Goal: Transaction & Acquisition: Purchase product/service

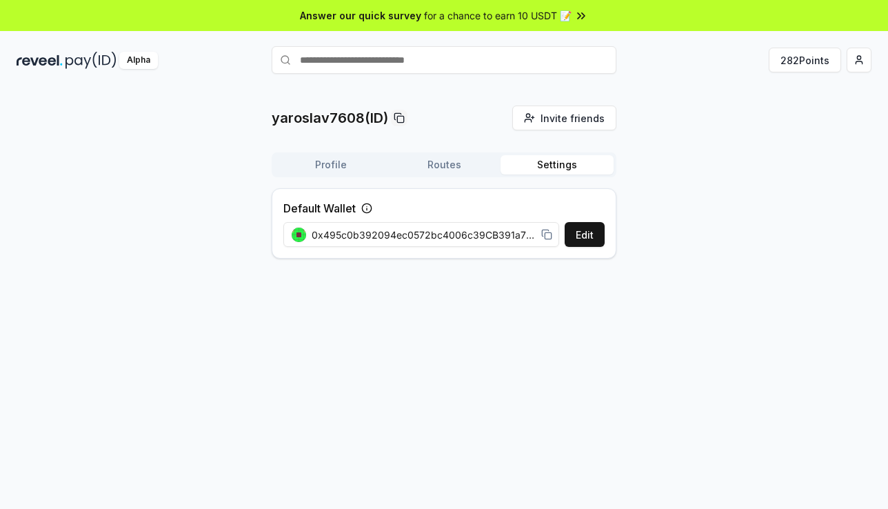
click at [348, 161] on button "Profile" at bounding box center [330, 164] width 113 height 19
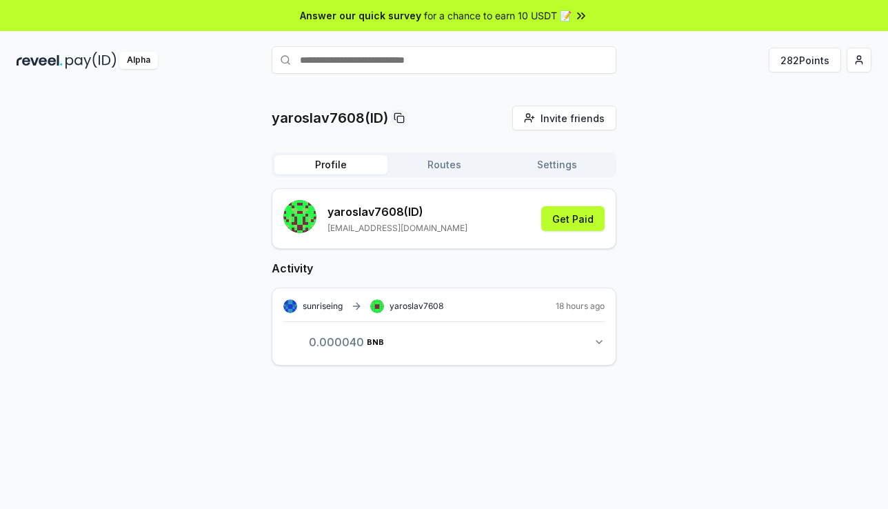
click at [457, 220] on div "yaroslav7608 (ID) [EMAIL_ADDRESS][DOMAIN_NAME] Get Paid" at bounding box center [443, 218] width 321 height 37
click at [583, 336] on button "0.000040 BNB 0.00004 BNB" at bounding box center [443, 341] width 321 height 23
click at [574, 205] on div "yaroslav7608 (ID) jarikmal054@gmail.com Get Paid" at bounding box center [443, 218] width 321 height 37
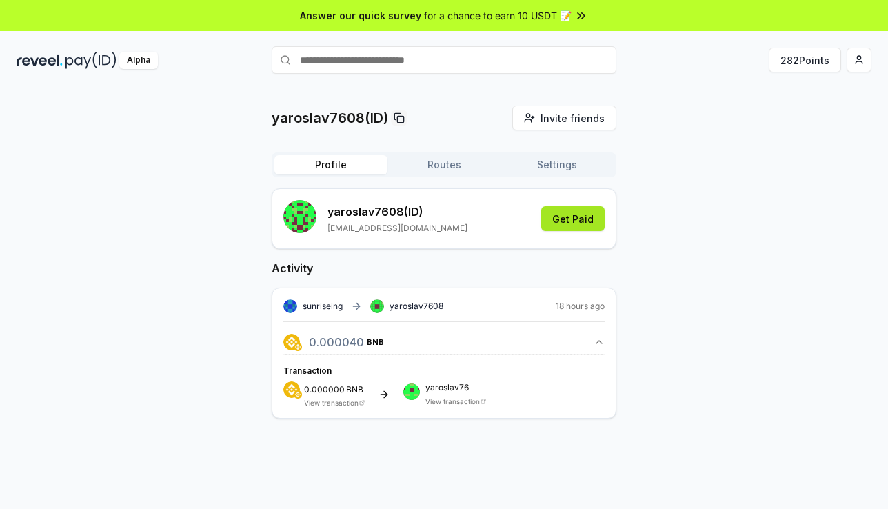
click at [571, 220] on button "Get Paid" at bounding box center [572, 218] width 63 height 25
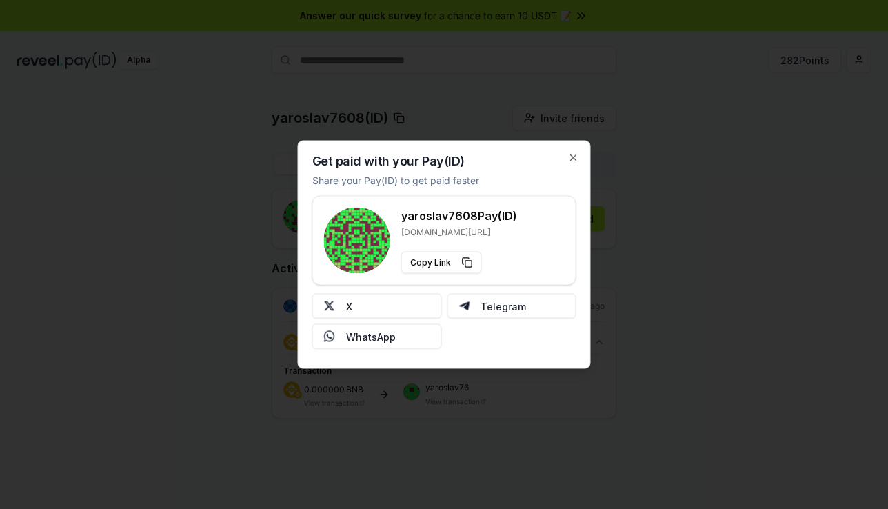
click at [349, 225] on rect at bounding box center [350, 225] width 3 height 3
click at [358, 226] on rect at bounding box center [358, 225] width 3 height 3
drag, startPoint x: 358, startPoint y: 226, endPoint x: 382, endPoint y: 223, distance: 24.4
click at [371, 225] on g at bounding box center [357, 241] width 66 height 66
click at [458, 215] on h3 "yaroslav7608 Pay(ID)" at bounding box center [459, 216] width 116 height 17
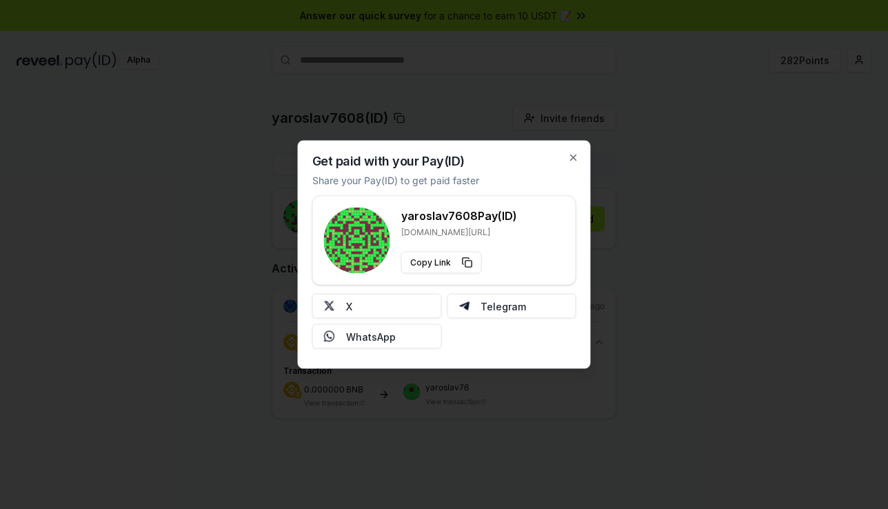
click at [516, 214] on div "yaroslav7608 Pay(ID) reveel.id/pay/yaroslav7608 Copy Link" at bounding box center [444, 241] width 241 height 66
click at [780, 279] on div at bounding box center [444, 254] width 888 height 509
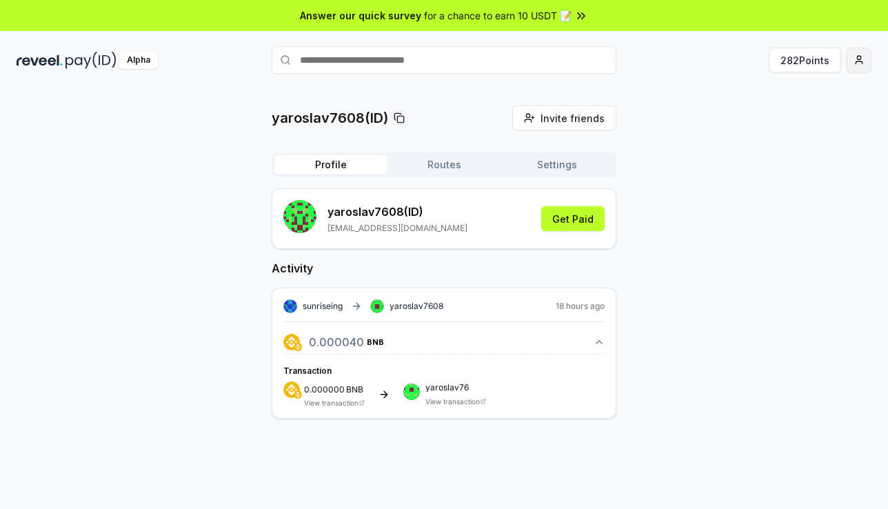
click at [866, 60] on html "Answer our quick survey for a chance to earn 10 USDT 📝 Alpha 282 Points yarosla…" at bounding box center [444, 254] width 888 height 509
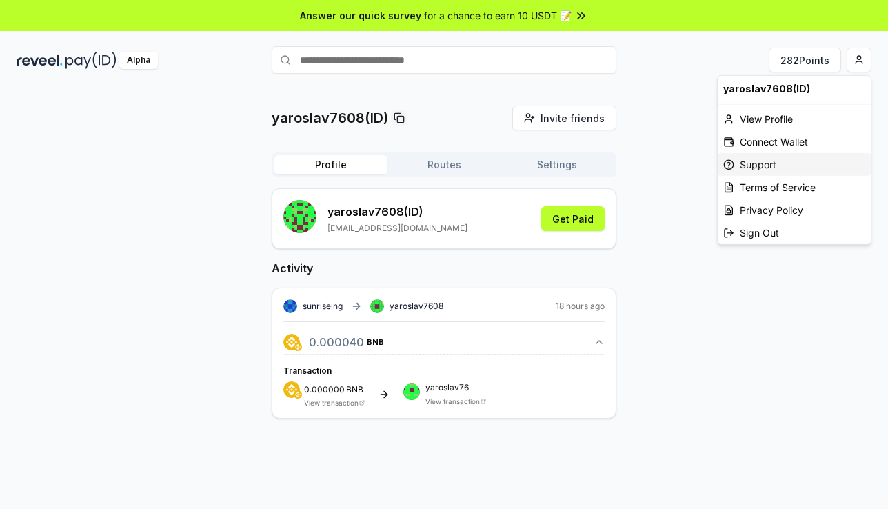
click at [755, 165] on div "Support" at bounding box center [794, 164] width 153 height 23
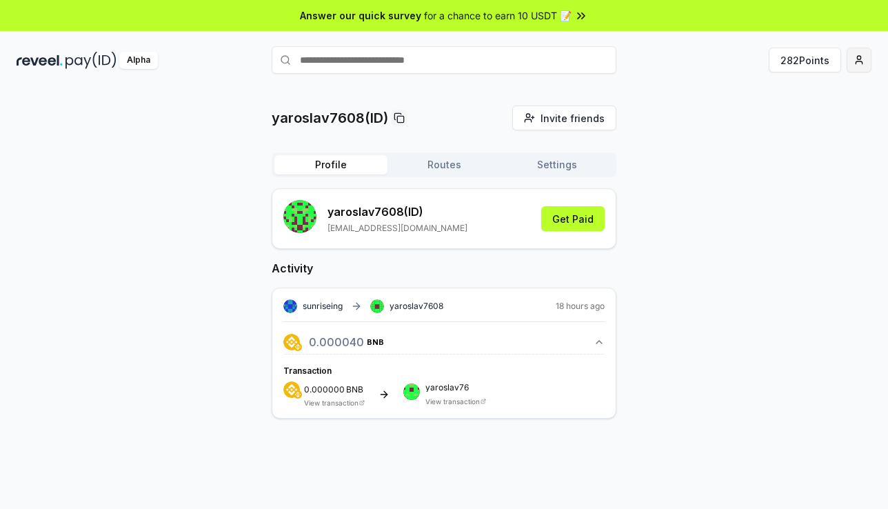
click at [852, 57] on html "Answer our quick survey for a chance to earn 10 USDT 📝 Alpha 282 Points yarosla…" at bounding box center [444, 254] width 888 height 509
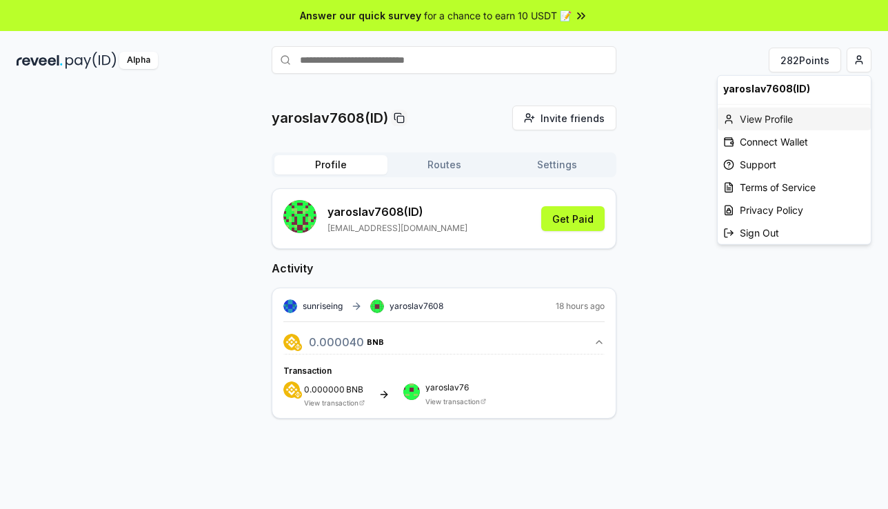
click at [768, 121] on div "View Profile" at bounding box center [794, 119] width 153 height 23
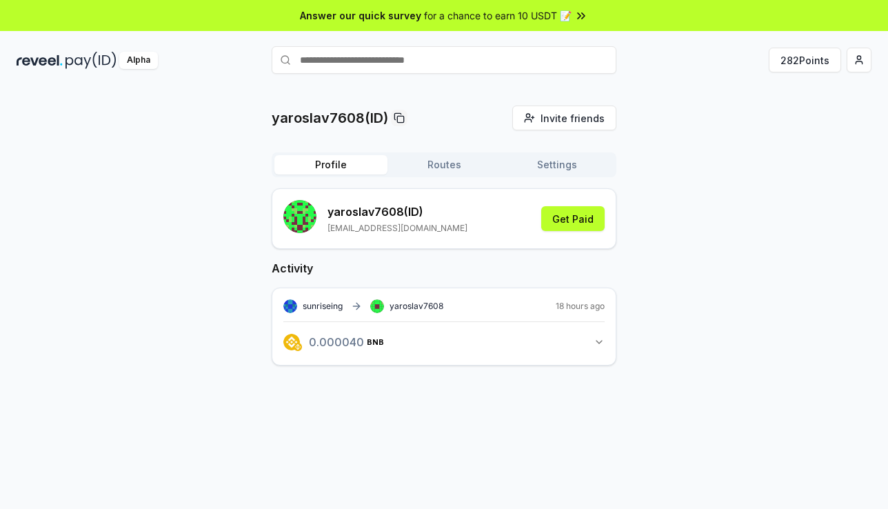
click at [442, 166] on button "Routes" at bounding box center [444, 164] width 113 height 19
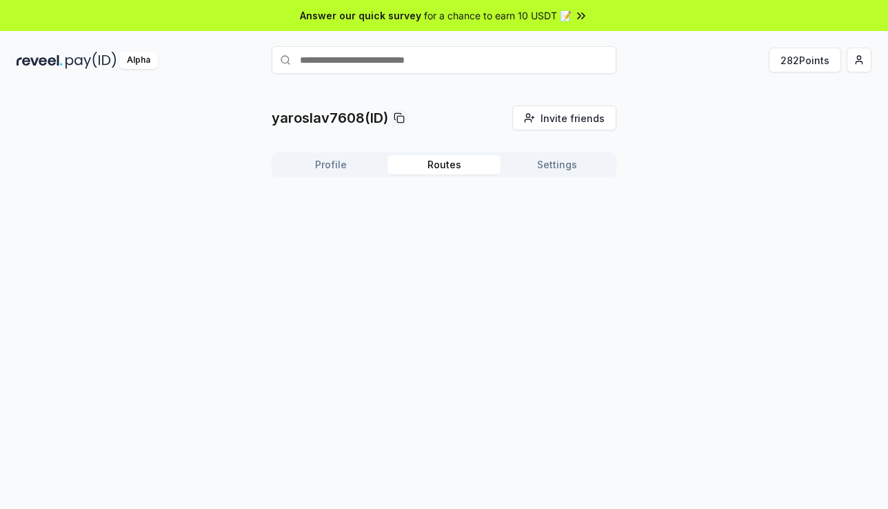
click at [546, 156] on button "Settings" at bounding box center [557, 164] width 113 height 19
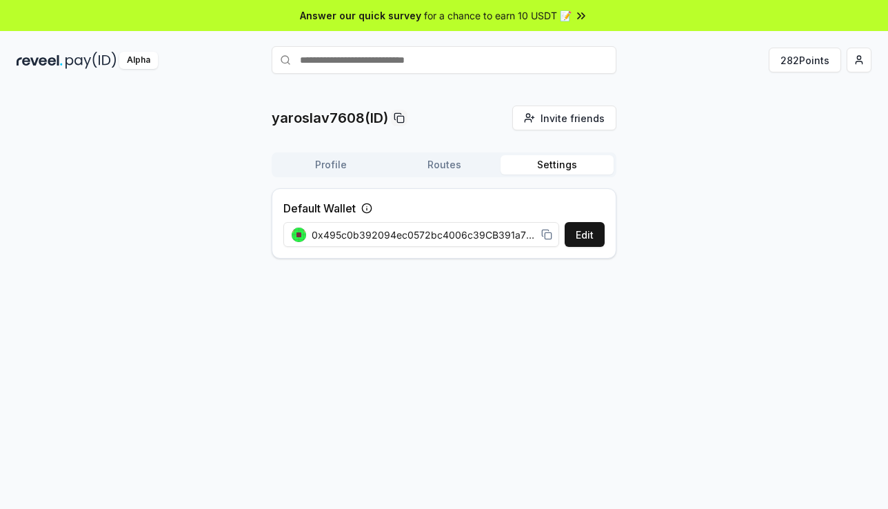
click at [372, 208] on icon at bounding box center [366, 208] width 11 height 11
click at [370, 208] on icon at bounding box center [366, 208] width 11 height 11
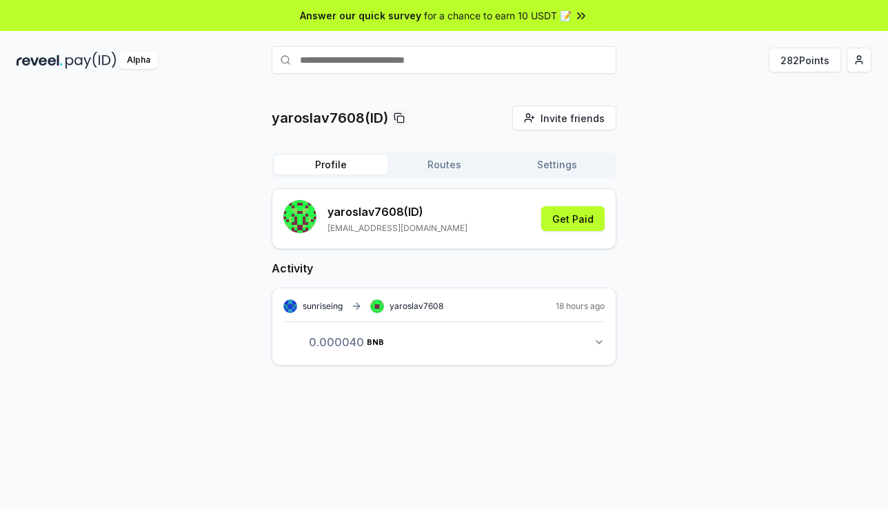
click at [315, 170] on button "Profile" at bounding box center [330, 164] width 113 height 19
click at [320, 309] on span "sunriseing" at bounding box center [323, 306] width 40 height 11
click at [457, 172] on button "Routes" at bounding box center [444, 164] width 113 height 19
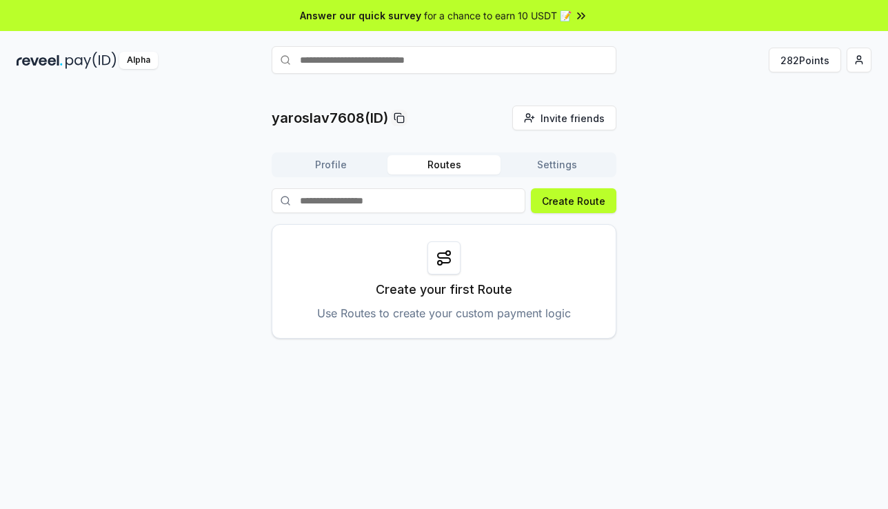
click at [354, 164] on button "Profile" at bounding box center [330, 164] width 113 height 19
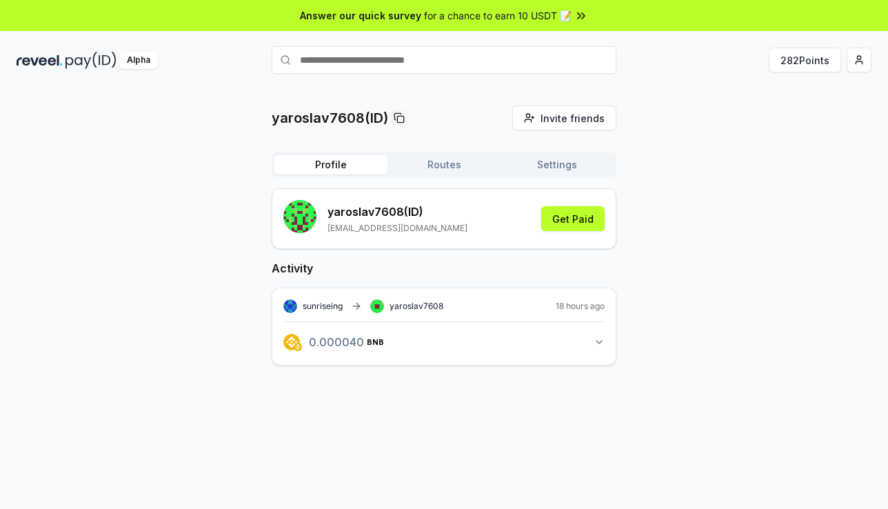
click at [394, 221] on div "yaroslav7608 (ID) jarikmal054@gmail.com" at bounding box center [398, 218] width 140 height 30
click at [358, 72] on input "text" at bounding box center [444, 60] width 345 height 28
click at [345, 61] on input "text" at bounding box center [444, 60] width 345 height 28
click at [569, 88] on button "No Results" at bounding box center [444, 86] width 345 height 25
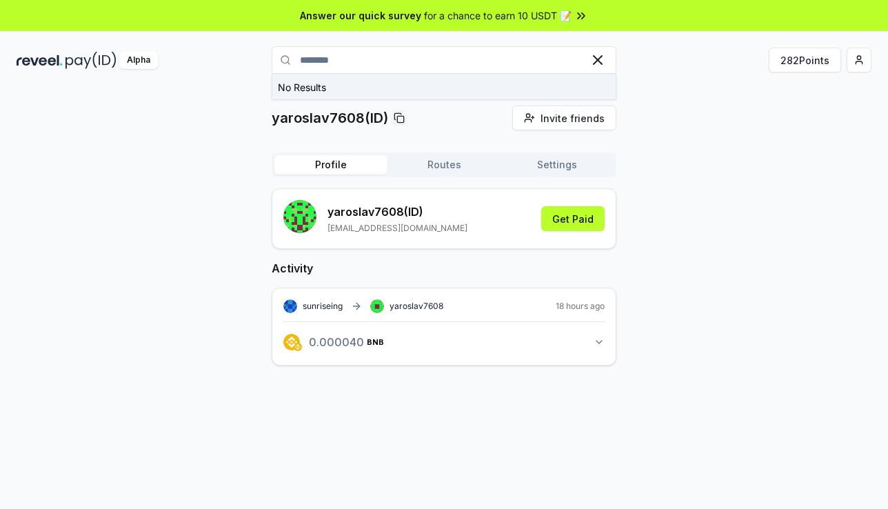
click at [569, 88] on button "No Results" at bounding box center [444, 86] width 345 height 25
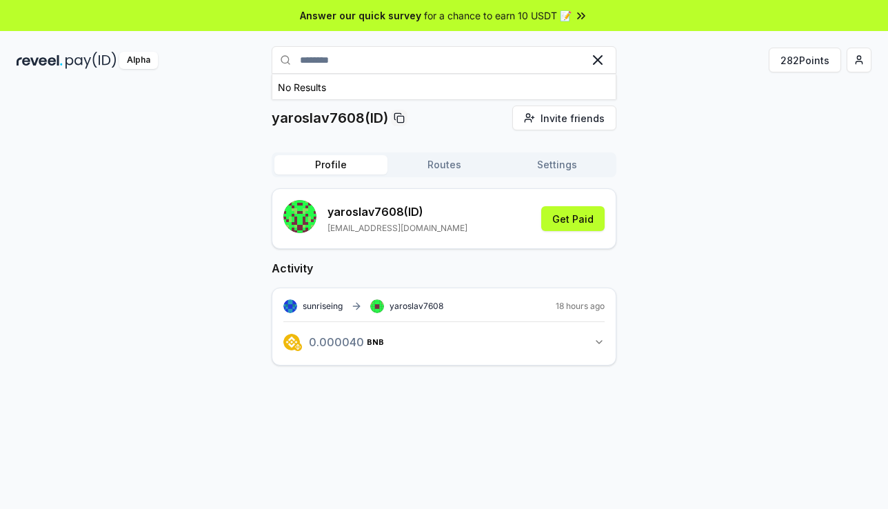
click at [349, 63] on input "********" at bounding box center [444, 60] width 345 height 28
type input "*****"
drag, startPoint x: 342, startPoint y: 310, endPoint x: 299, endPoint y: 308, distance: 42.8
click at [299, 308] on div "sunriseing yaroslav7608" at bounding box center [363, 306] width 160 height 14
copy span "sunriseing"
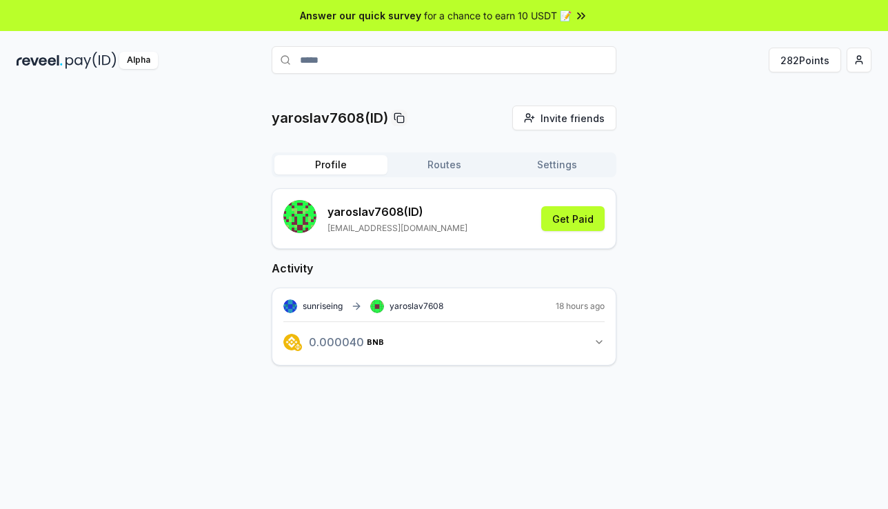
drag, startPoint x: 341, startPoint y: 63, endPoint x: 250, endPoint y: 61, distance: 91.1
click at [250, 61] on div "Alpha ***** 282 Points" at bounding box center [444, 60] width 888 height 36
paste input "**********"
type input "**********"
click at [587, 88] on span "Pay" at bounding box center [597, 87] width 26 height 21
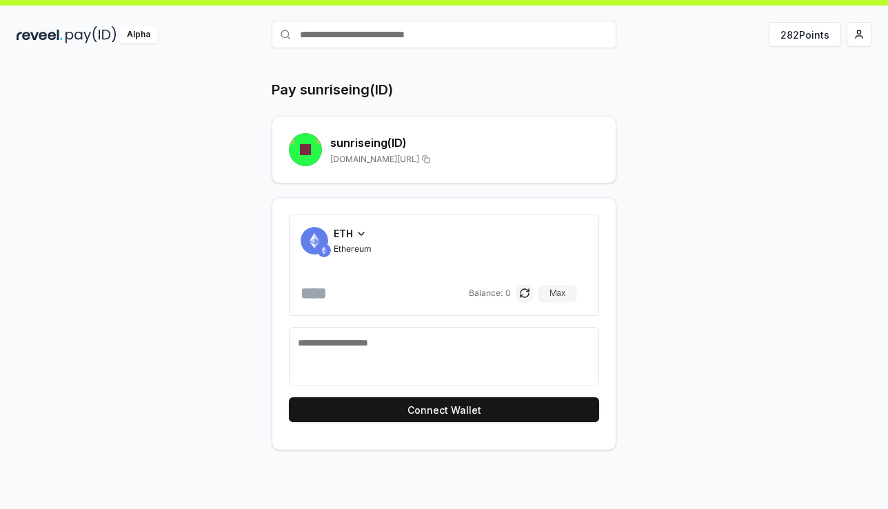
scroll to position [39, 0]
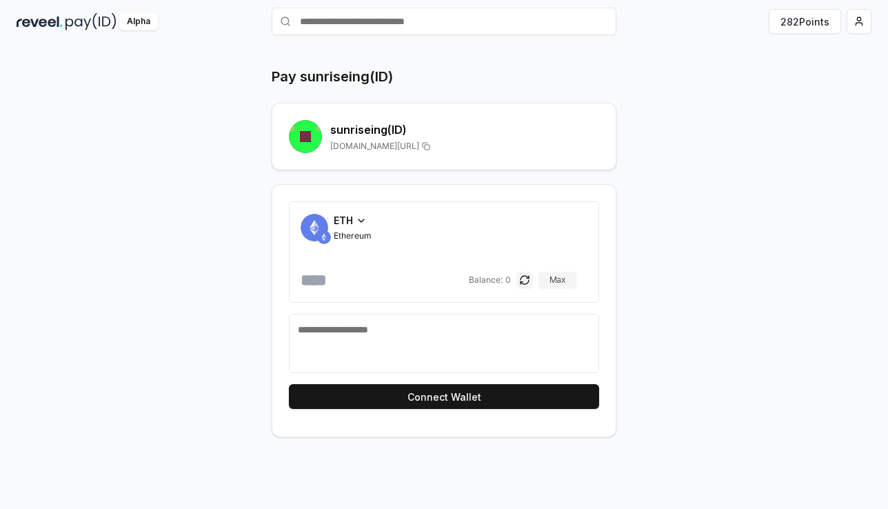
click at [362, 223] on icon at bounding box center [361, 220] width 11 height 11
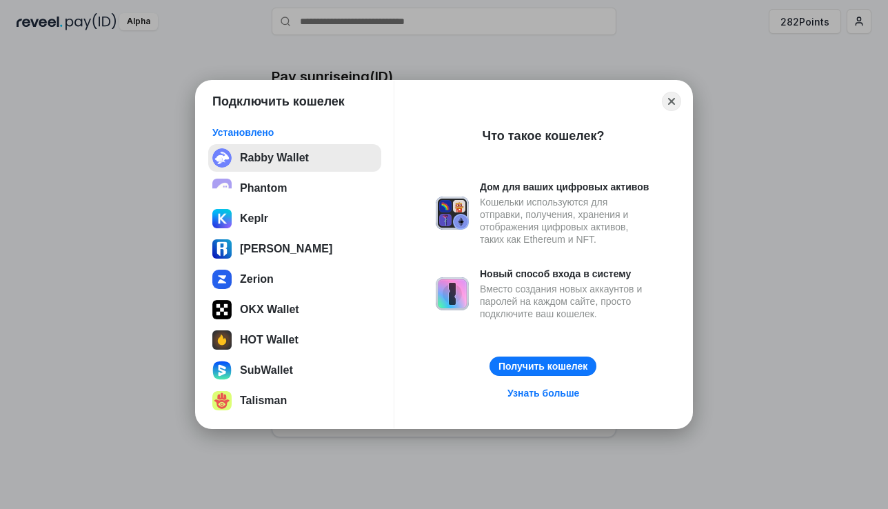
click at [252, 155] on button "Rabby Wallet" at bounding box center [294, 158] width 173 height 28
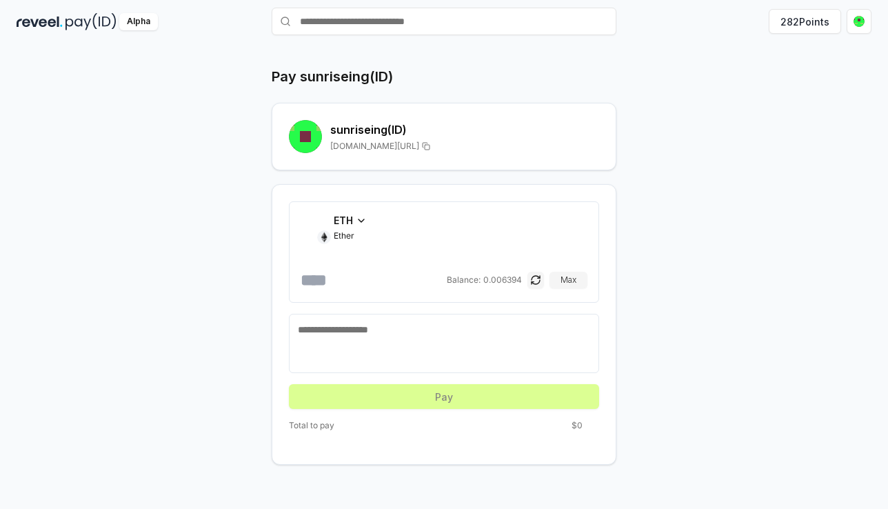
click at [359, 215] on icon at bounding box center [361, 220] width 11 height 11
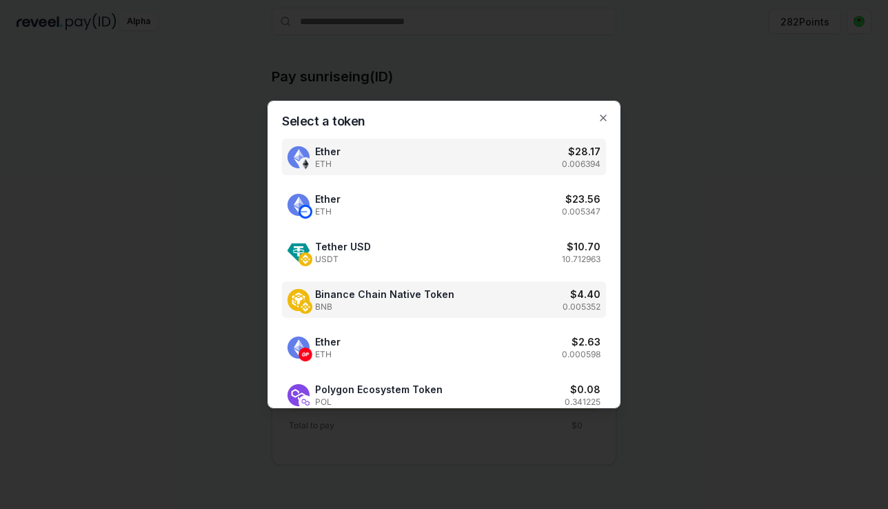
click at [356, 307] on span "BNB" at bounding box center [384, 306] width 139 height 11
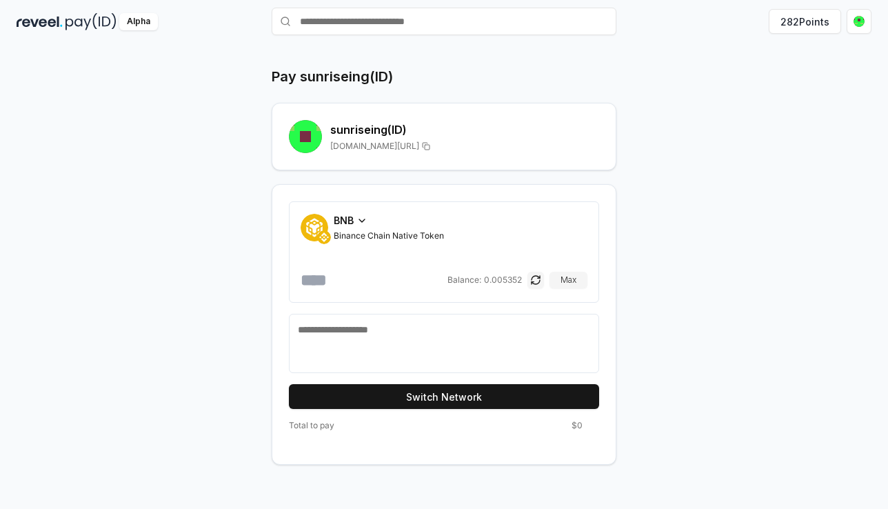
click at [363, 283] on input "number" at bounding box center [373, 280] width 144 height 22
type input "*"
type input "*******"
click at [373, 323] on textarea at bounding box center [444, 343] width 292 height 41
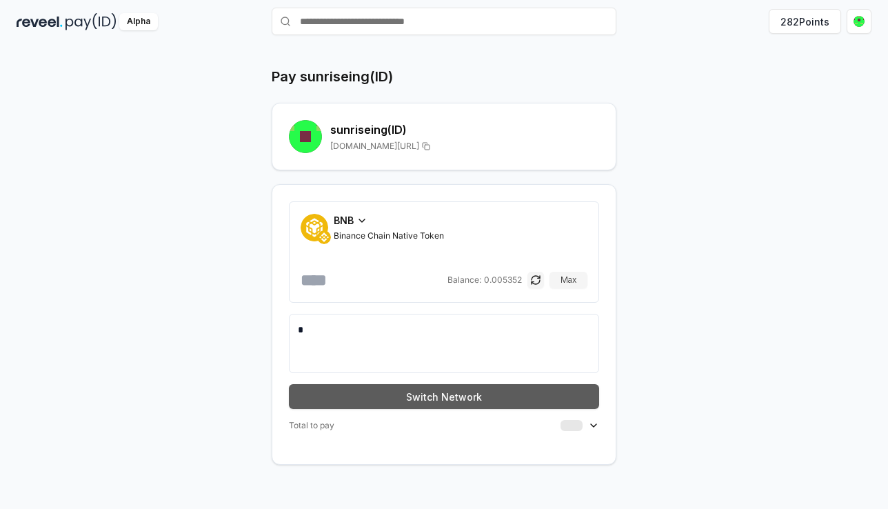
type textarea "*"
click at [395, 396] on button "Switch Network" at bounding box center [444, 396] width 310 height 25
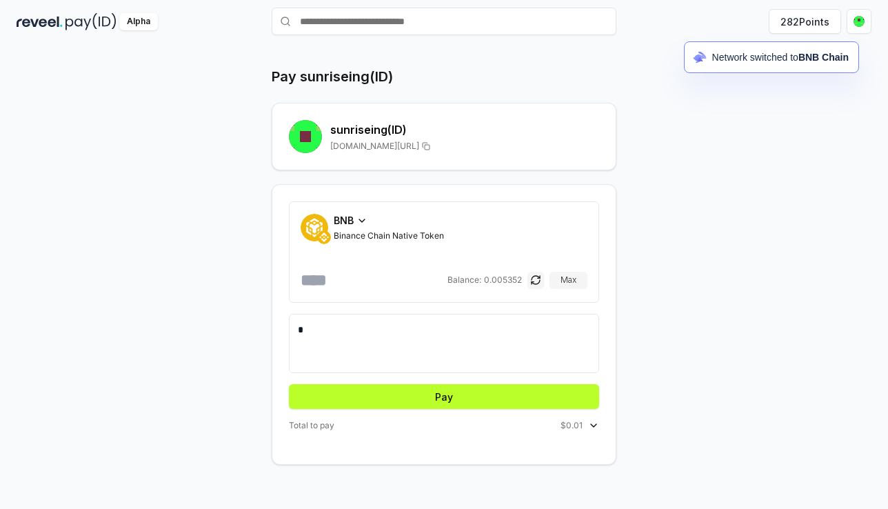
click at [395, 395] on button "Pay" at bounding box center [444, 396] width 310 height 25
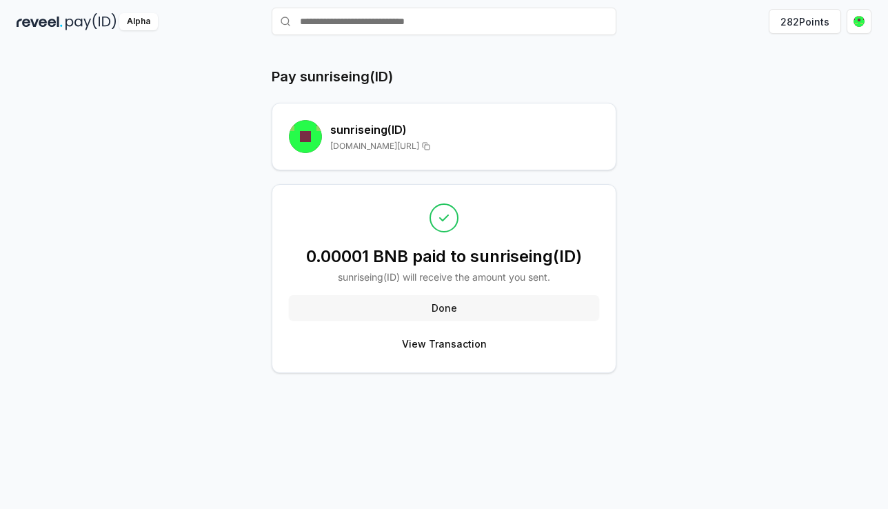
click at [447, 305] on button "Done" at bounding box center [444, 307] width 310 height 25
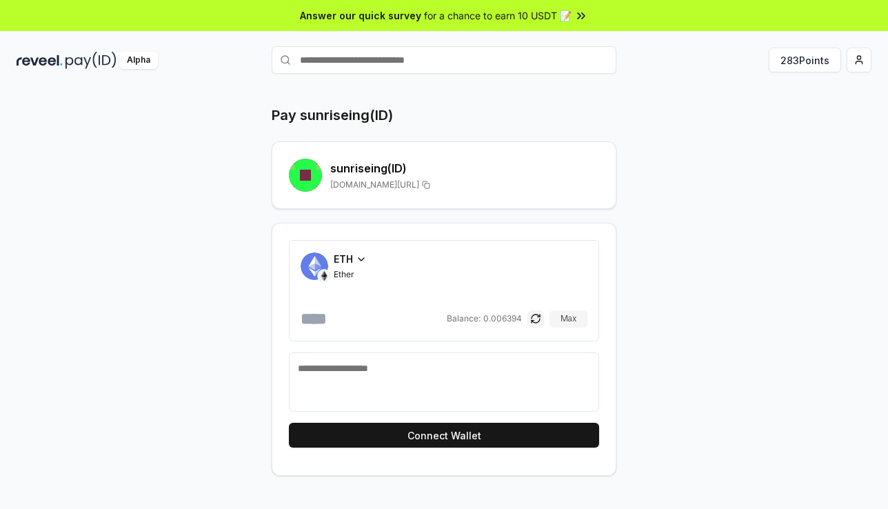
click at [128, 61] on div "Alpha" at bounding box center [138, 60] width 39 height 17
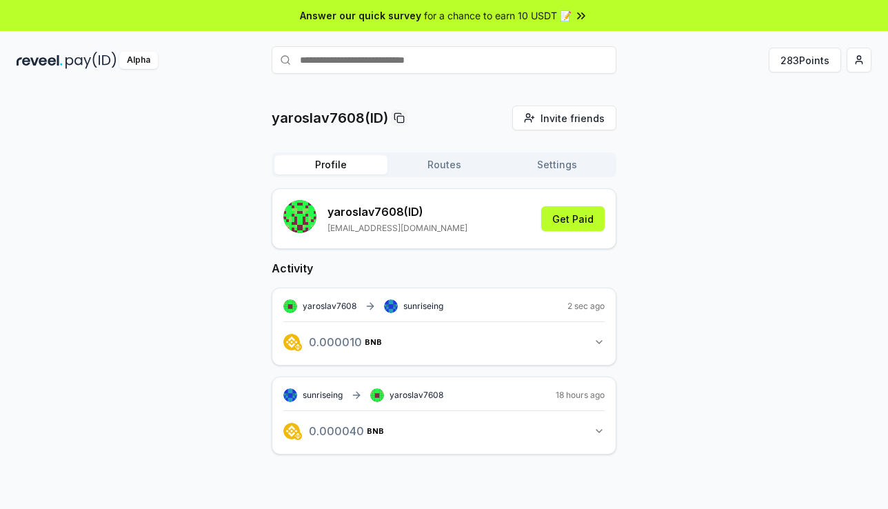
click at [378, 208] on p "yaroslav7608 (ID)" at bounding box center [398, 211] width 140 height 17
click at [582, 155] on button "Settings" at bounding box center [557, 164] width 113 height 19
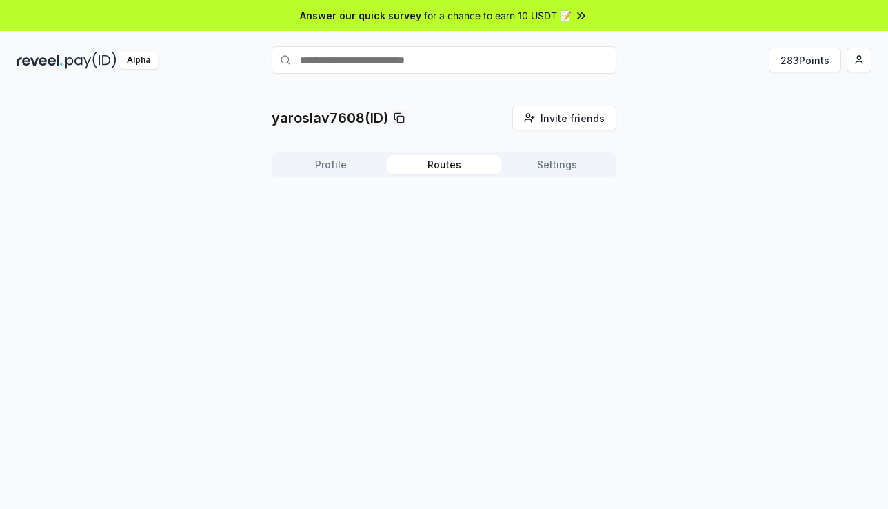
click at [439, 165] on button "Routes" at bounding box center [444, 164] width 113 height 19
click at [367, 167] on button "Profile" at bounding box center [330, 164] width 113 height 19
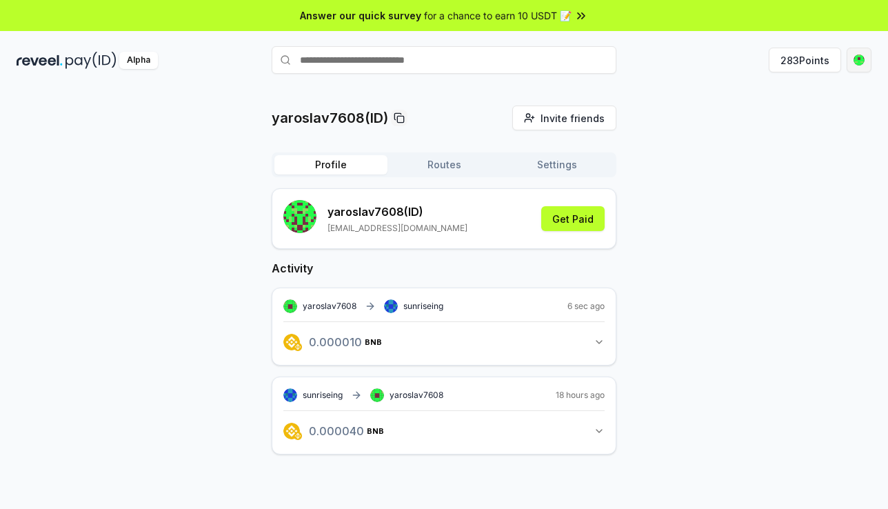
click at [850, 61] on html "Answer our quick survey for a chance to earn 10 USDT 📝 Alpha 283 Points yarosla…" at bounding box center [444, 254] width 888 height 509
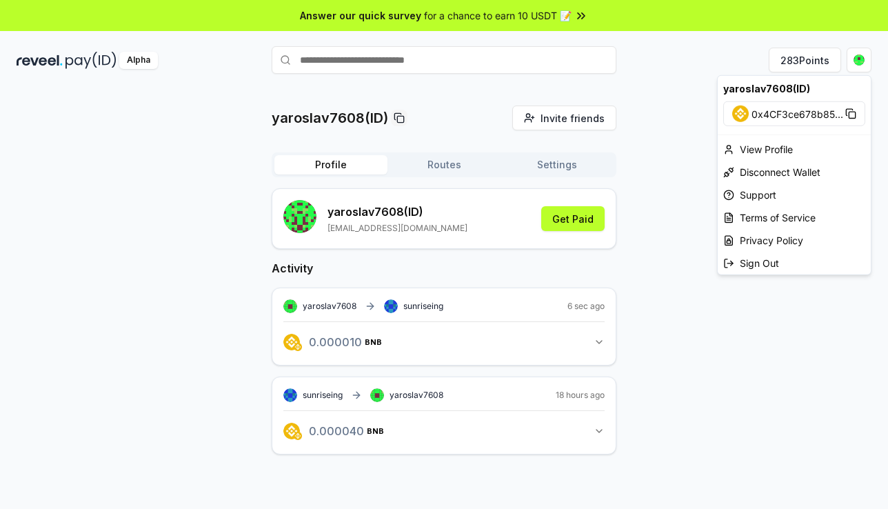
click at [568, 170] on html "Answer our quick survey for a chance to earn 10 USDT 📝 Alpha 283 Points yarosla…" at bounding box center [444, 254] width 888 height 509
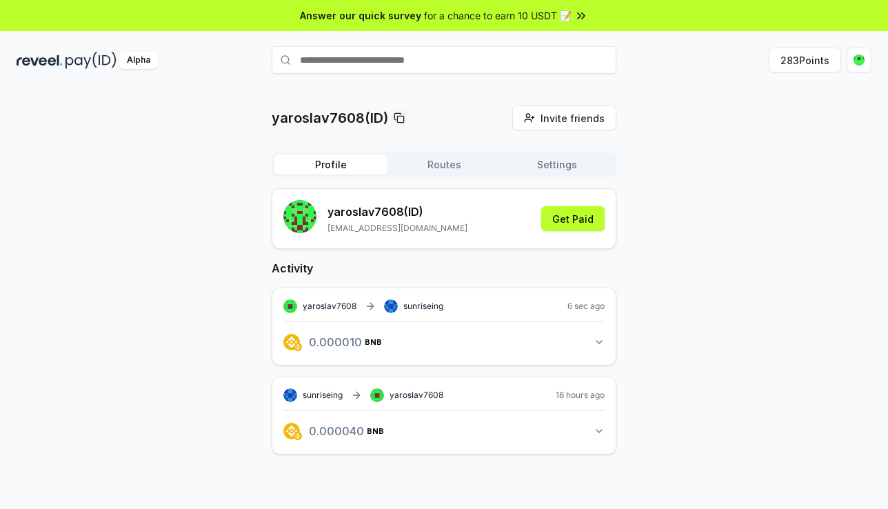
click at [560, 169] on button "Settings" at bounding box center [557, 164] width 113 height 19
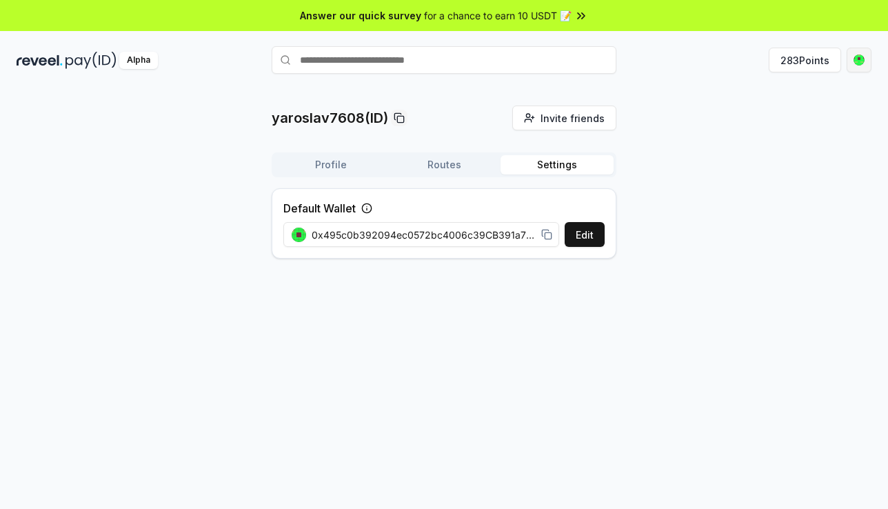
click at [850, 62] on html "Answer our quick survey for a chance to earn 10 USDT 📝 Alpha 283 Points yarosla…" at bounding box center [444, 254] width 888 height 509
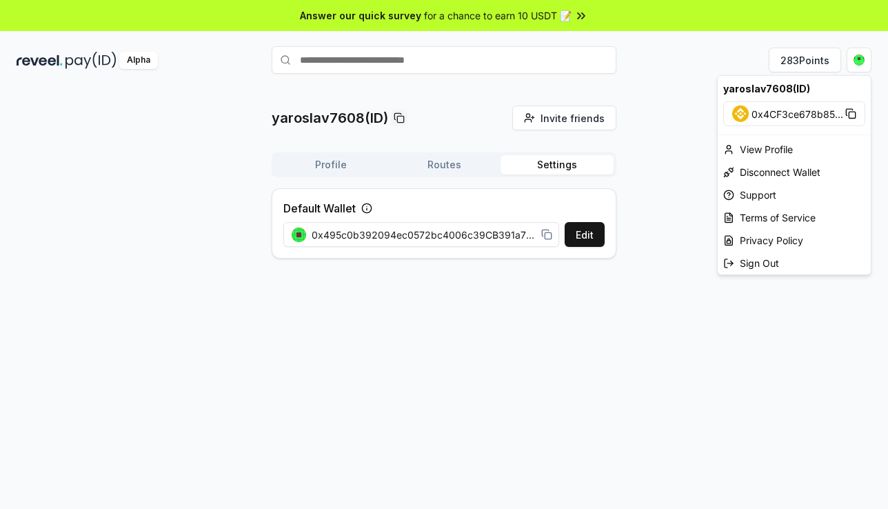
click at [407, 15] on html "Answer our quick survey for a chance to earn 10 USDT 📝 Alpha 283 Points yarosla…" at bounding box center [444, 254] width 888 height 509
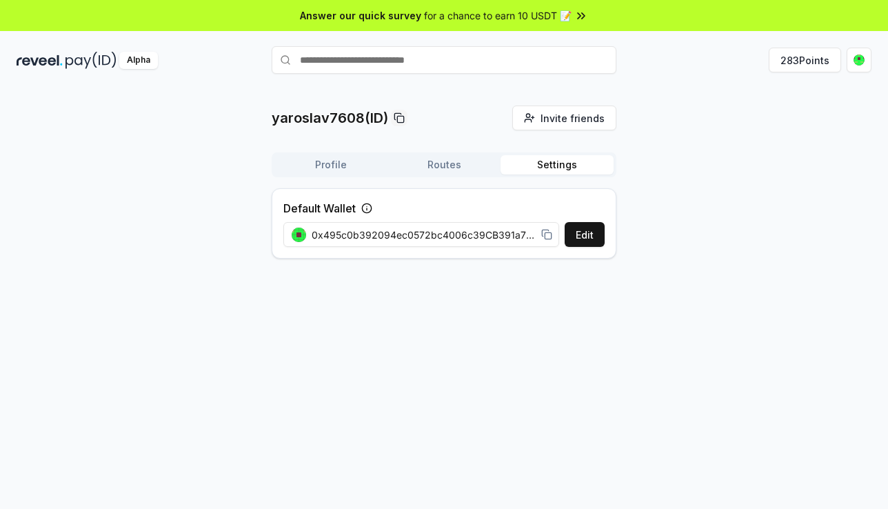
click at [530, 14] on span "for a chance to earn 10 USDT 📝" at bounding box center [498, 15] width 148 height 14
